Goal: Transaction & Acquisition: Purchase product/service

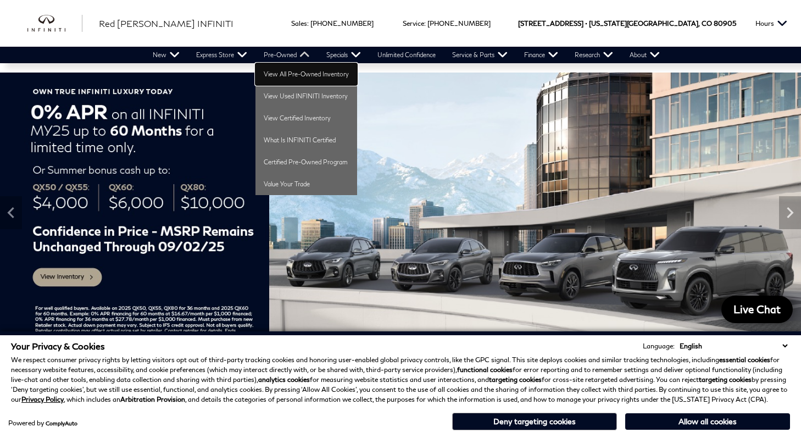
click at [268, 75] on link "View All Pre-Owned Inventory" at bounding box center [307, 74] width 102 height 22
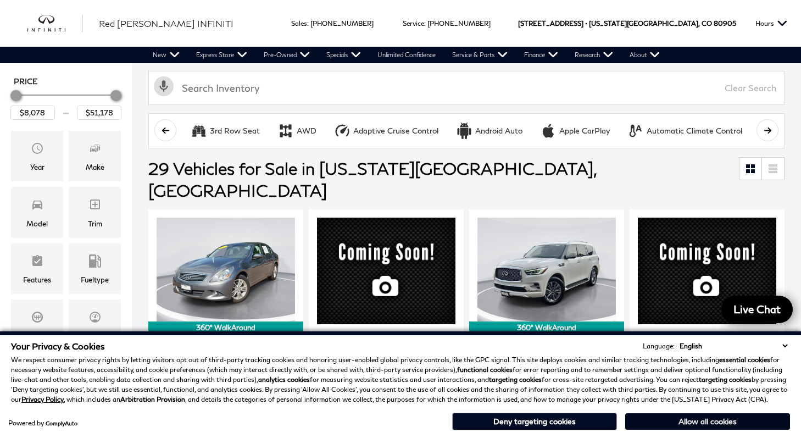
click at [666, 422] on button "Allow all cookies" at bounding box center [707, 421] width 165 height 16
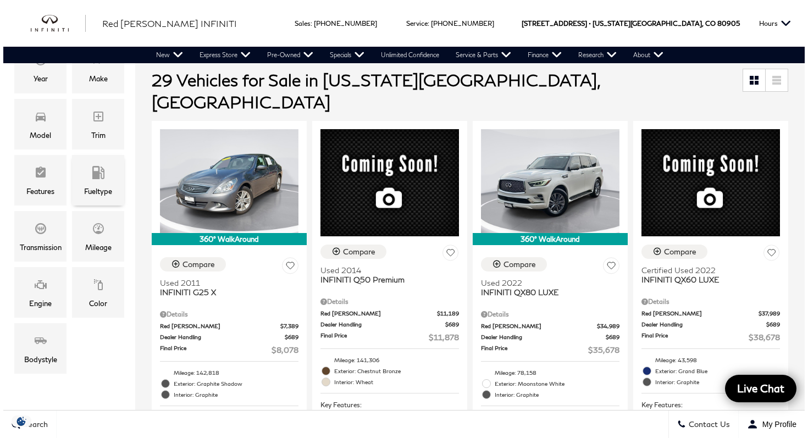
scroll to position [241, 0]
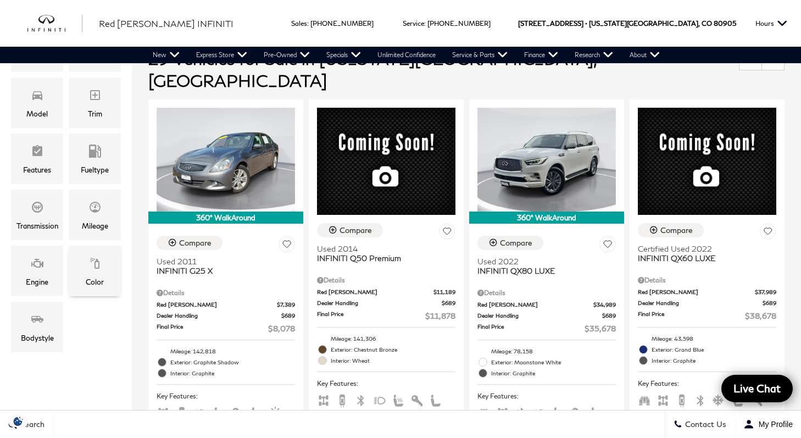
click at [98, 268] on icon "Color" at bounding box center [94, 263] width 13 height 13
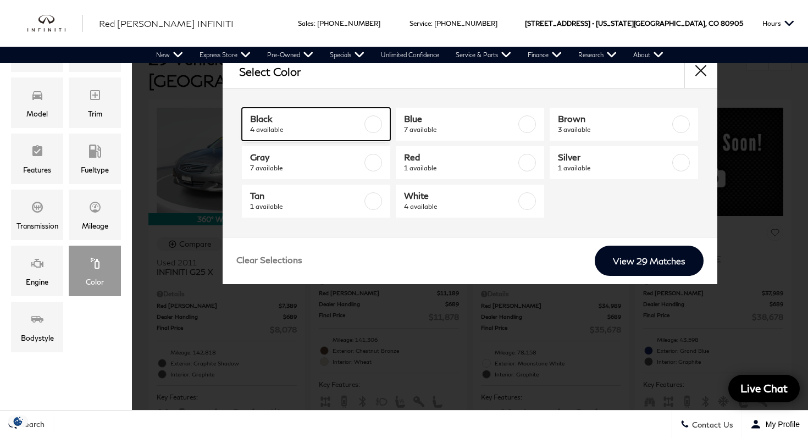
click at [296, 131] on span "4 available" at bounding box center [306, 129] width 112 height 11
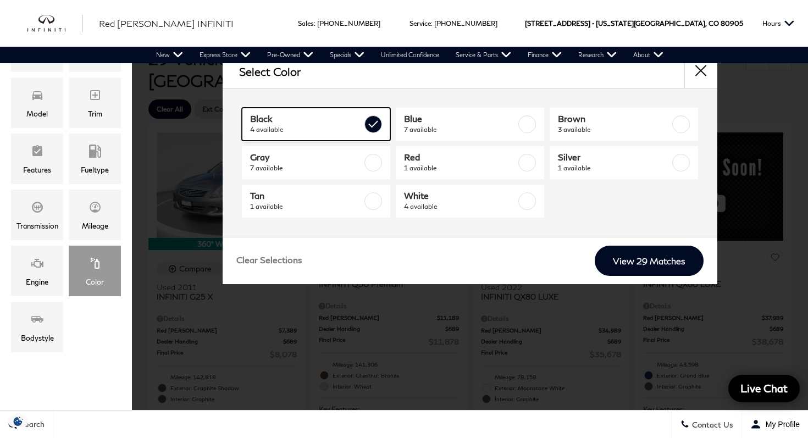
type input "$25,578"
type input "$39,578"
checkbox input "true"
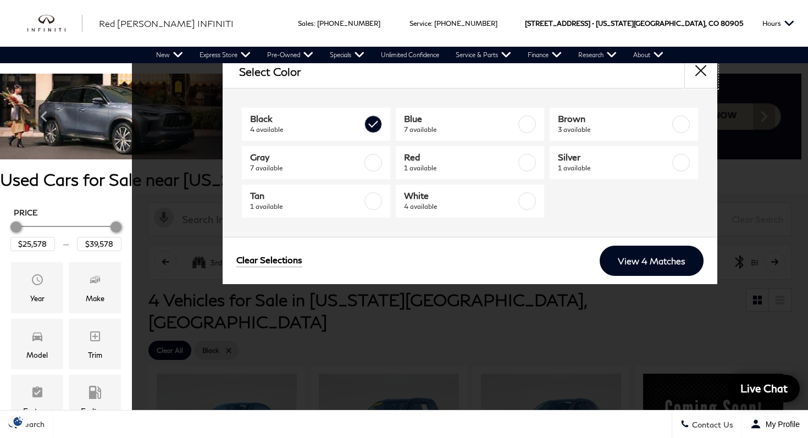
click at [698, 71] on button "close" at bounding box center [700, 71] width 33 height 33
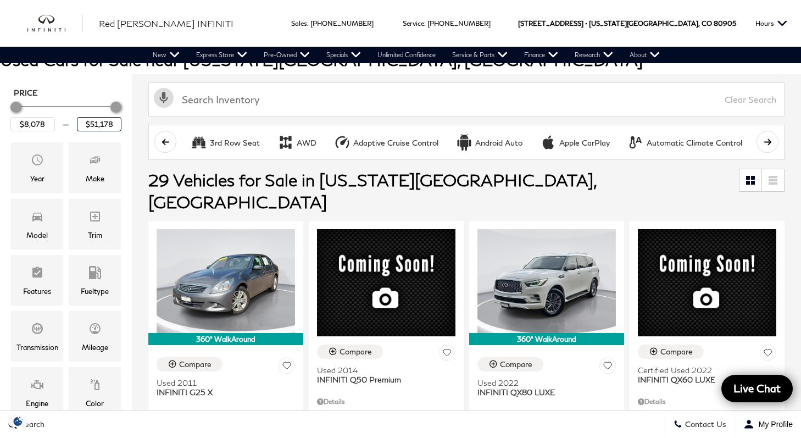
click at [110, 118] on input "$51,178" at bounding box center [99, 124] width 45 height 14
drag, startPoint x: 114, startPoint y: 120, endPoint x: 72, endPoint y: 120, distance: 42.3
click at [72, 120] on div "$8,078 $51,178" at bounding box center [65, 124] width 111 height 14
type input "$20,000"
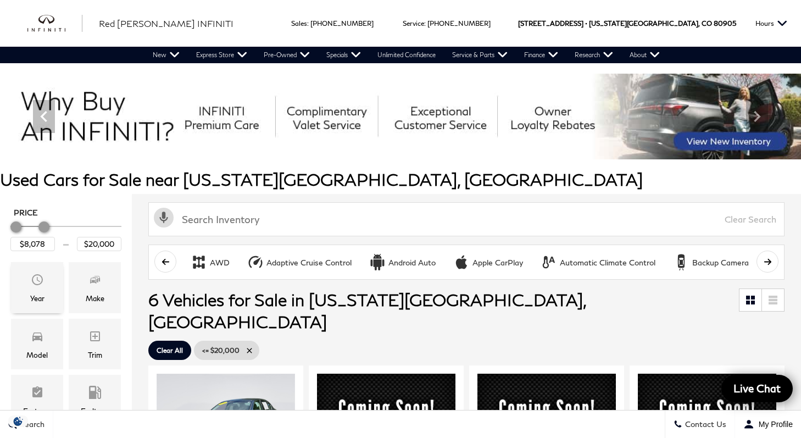
click at [37, 295] on div "Year" at bounding box center [37, 298] width 14 height 12
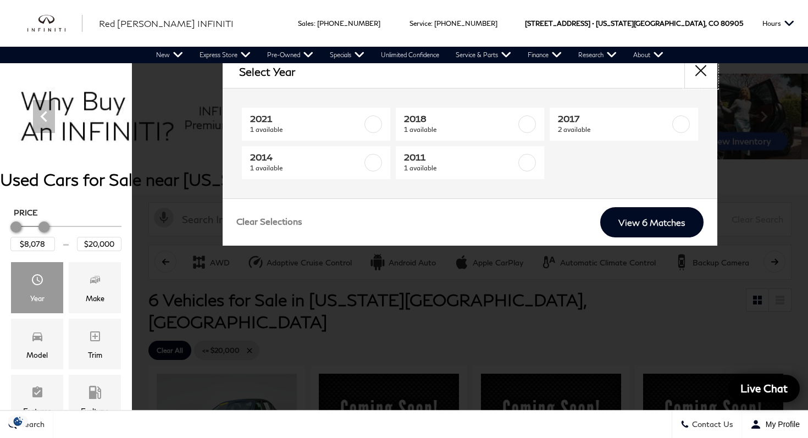
click at [696, 74] on button "close" at bounding box center [700, 71] width 33 height 33
